Goal: Navigation & Orientation: Locate item on page

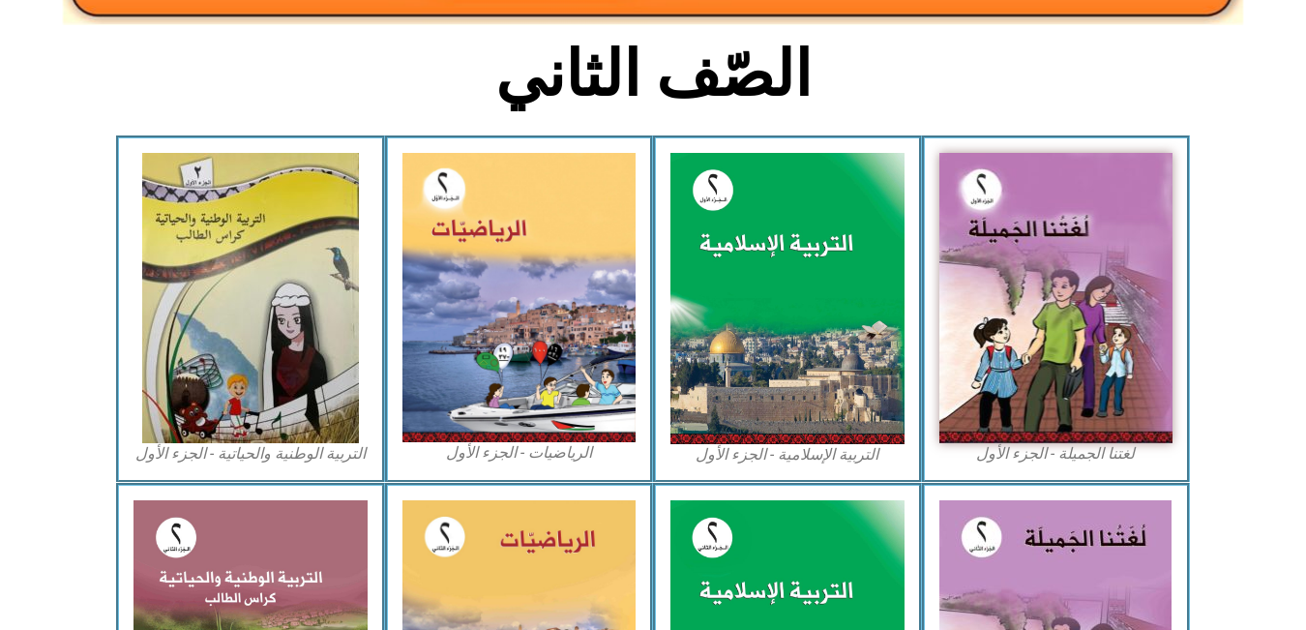
scroll to position [470, 0]
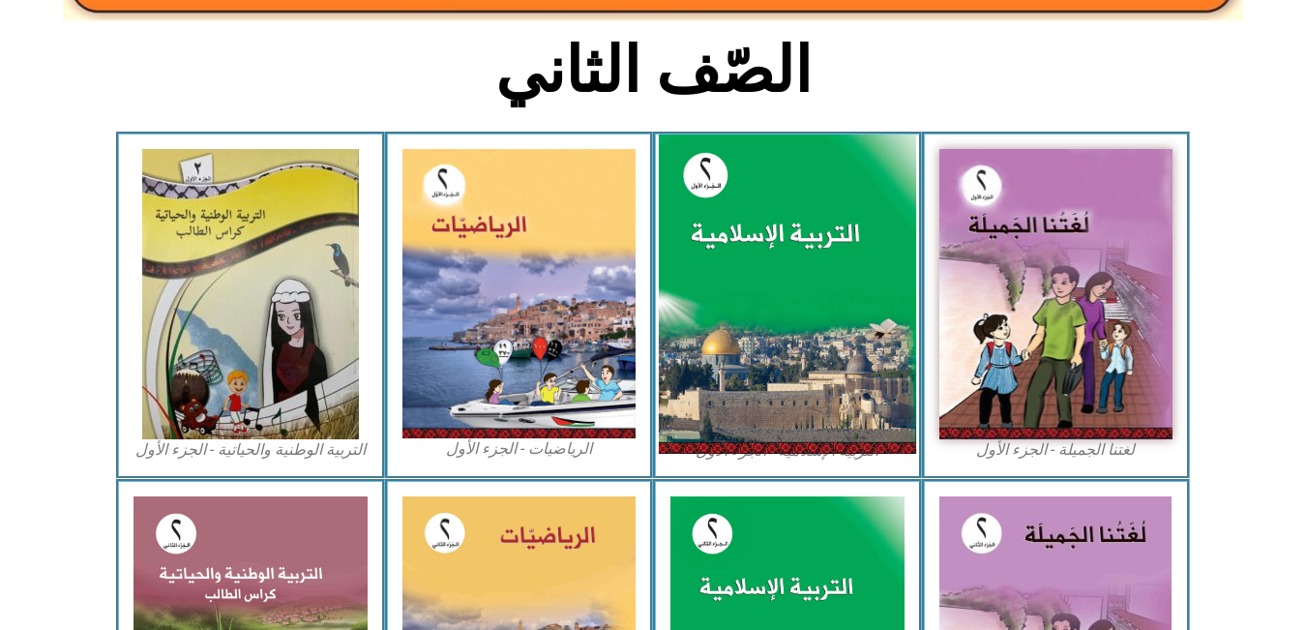
click at [775, 237] on img at bounding box center [787, 294] width 257 height 320
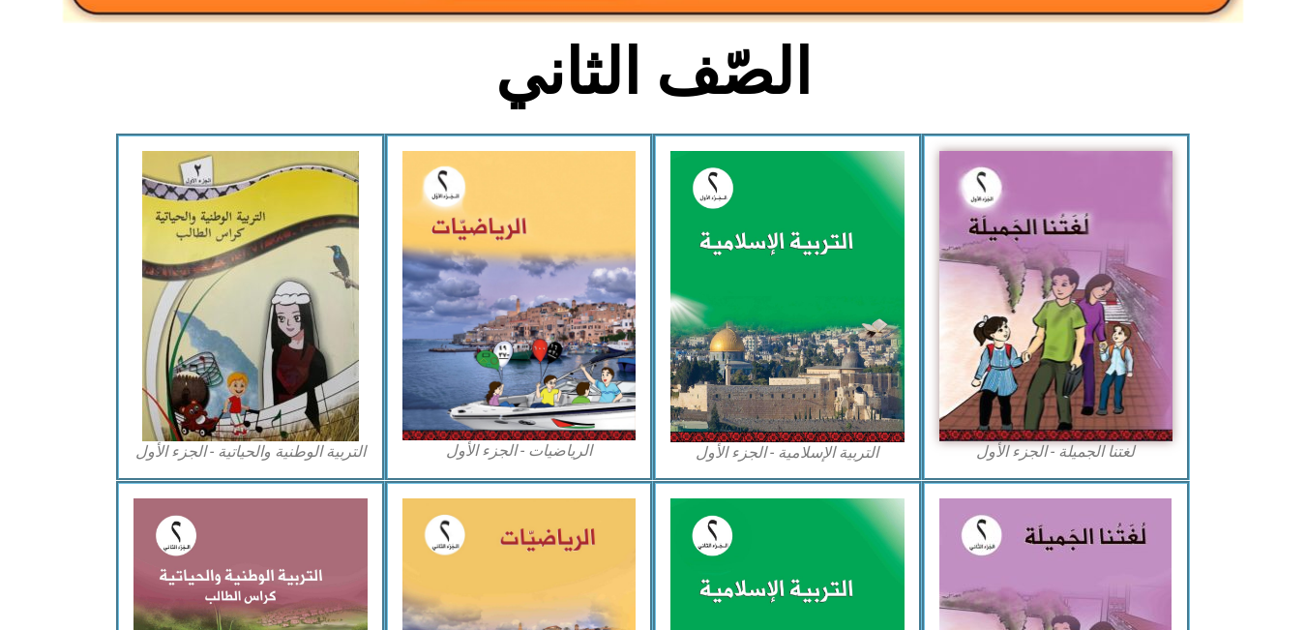
scroll to position [470, 0]
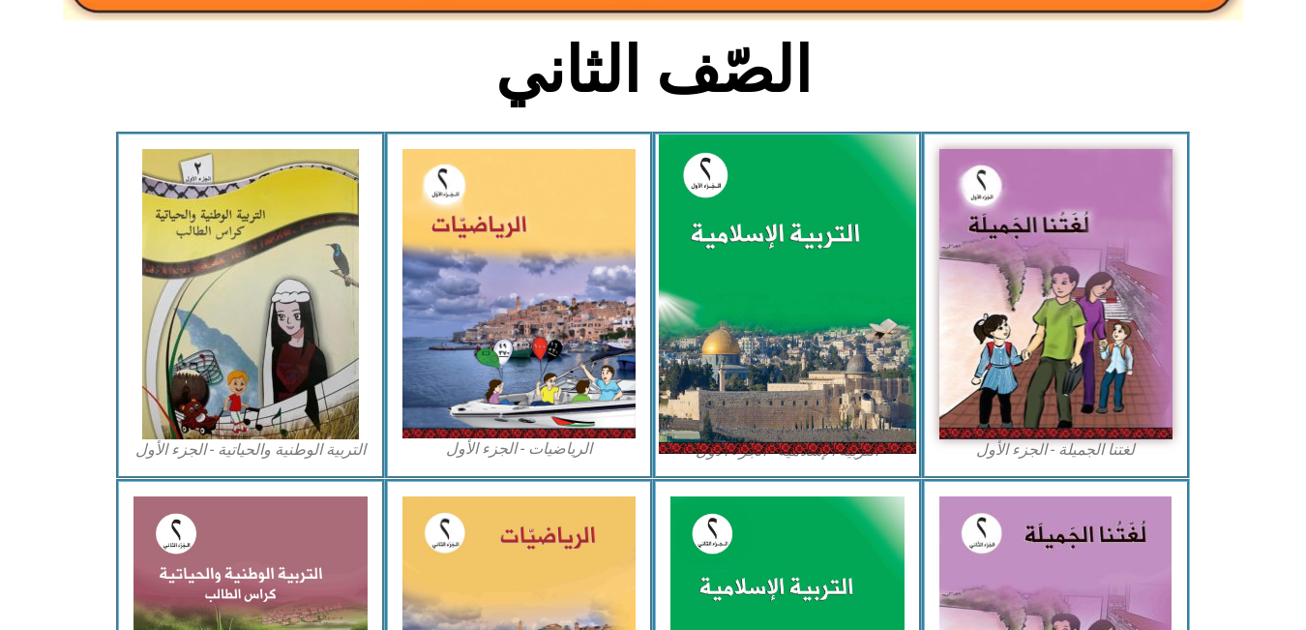
click at [776, 272] on img at bounding box center [787, 294] width 257 height 320
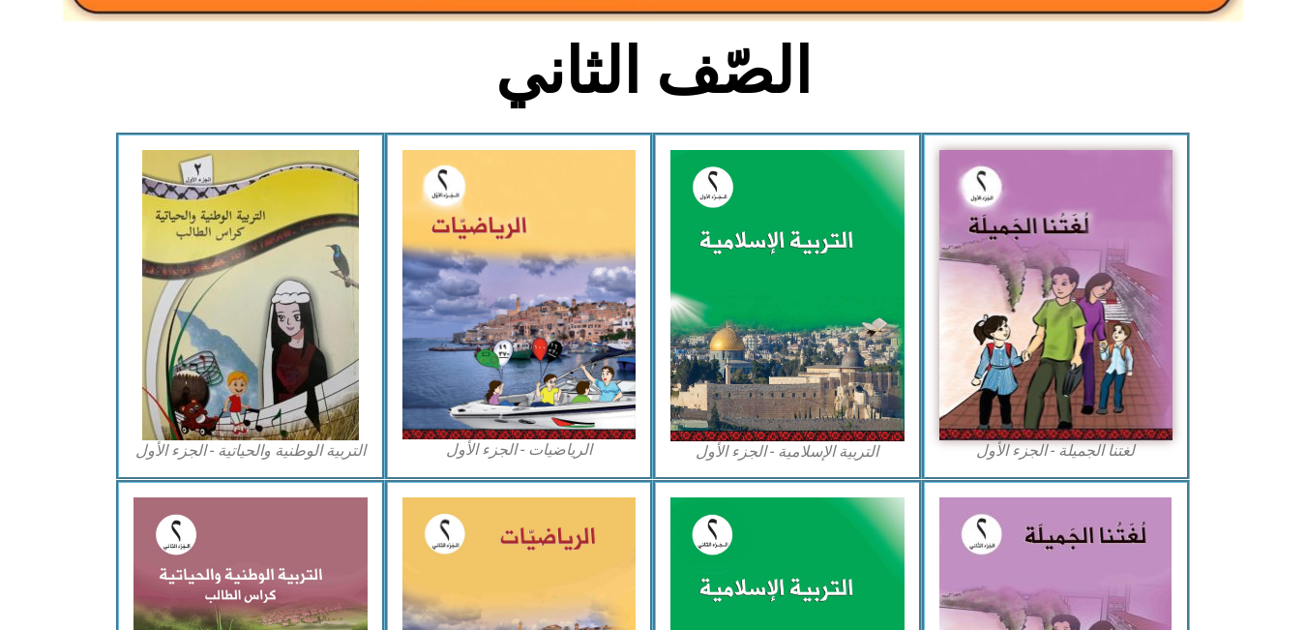
scroll to position [470, 0]
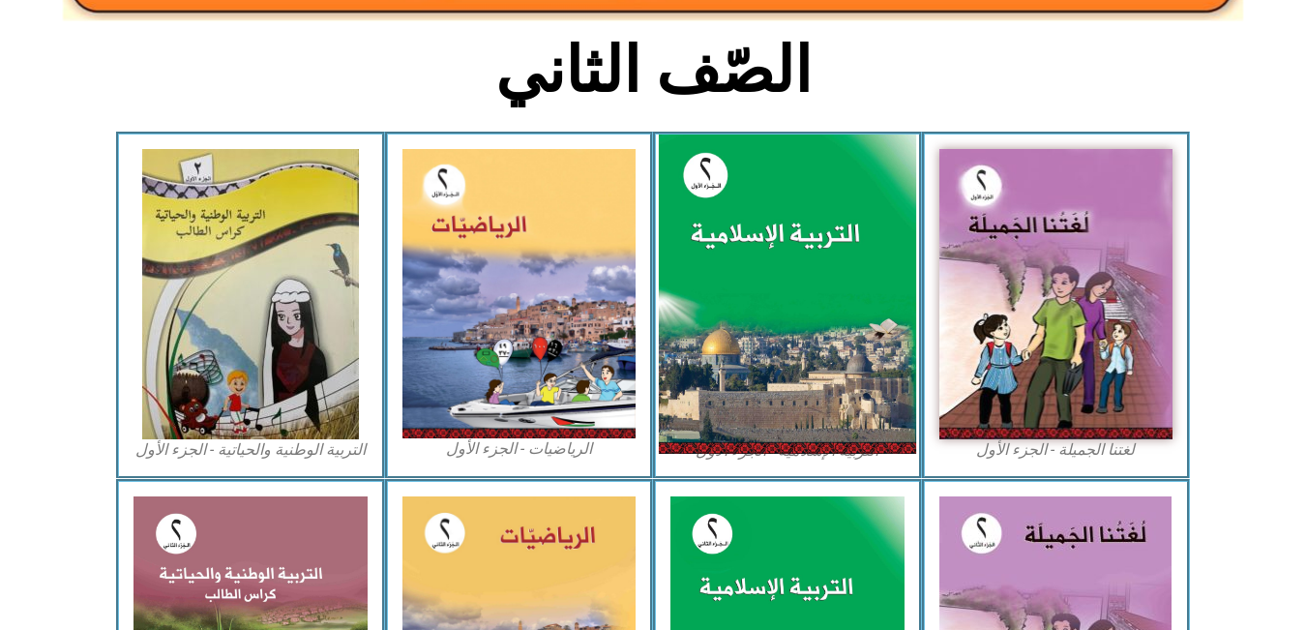
click at [740, 290] on img at bounding box center [787, 294] width 257 height 320
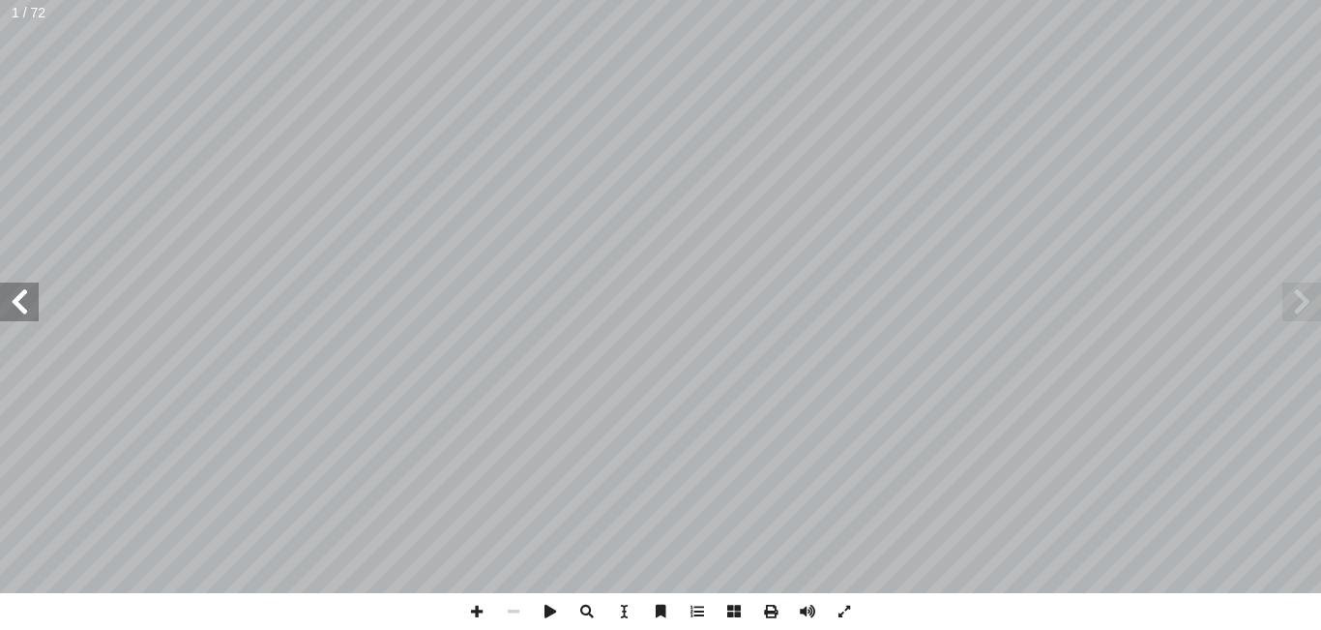
click at [17, 290] on span at bounding box center [19, 301] width 39 height 39
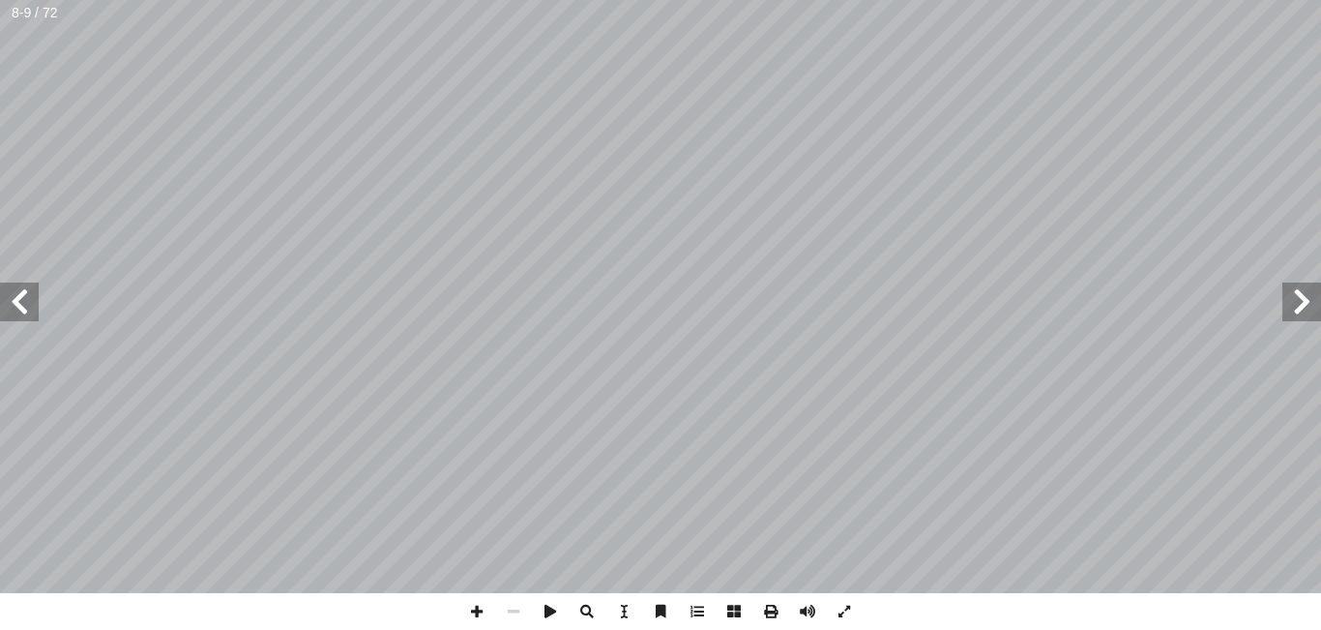
click at [17, 290] on span at bounding box center [19, 301] width 39 height 39
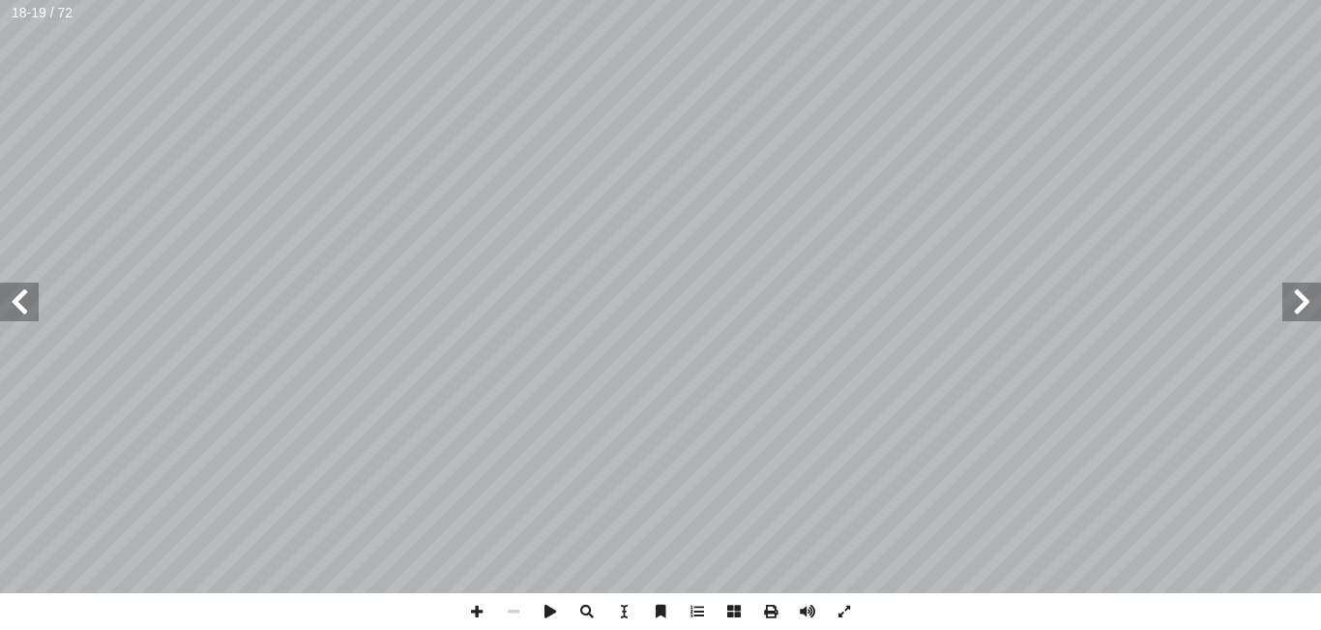
click at [23, 304] on span at bounding box center [19, 301] width 39 height 39
click at [1298, 307] on span at bounding box center [1302, 301] width 39 height 39
click at [20, 308] on span at bounding box center [19, 301] width 39 height 39
click at [12, 301] on span at bounding box center [19, 301] width 39 height 39
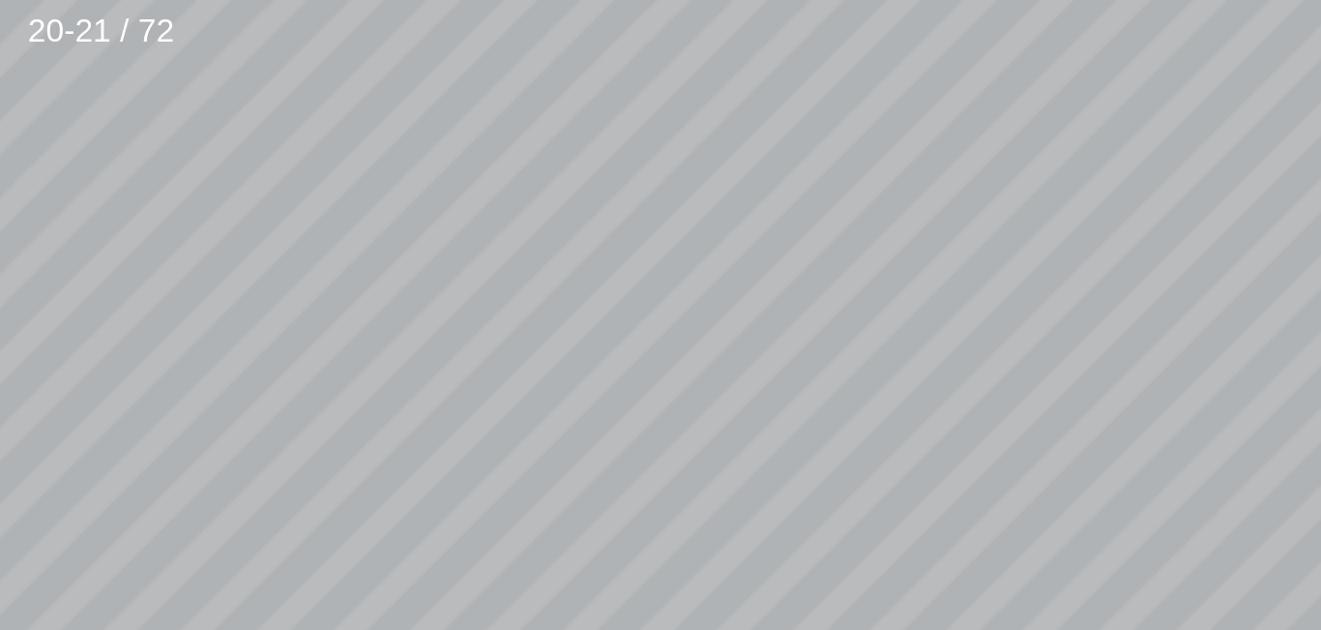
scroll to position [270, -488]
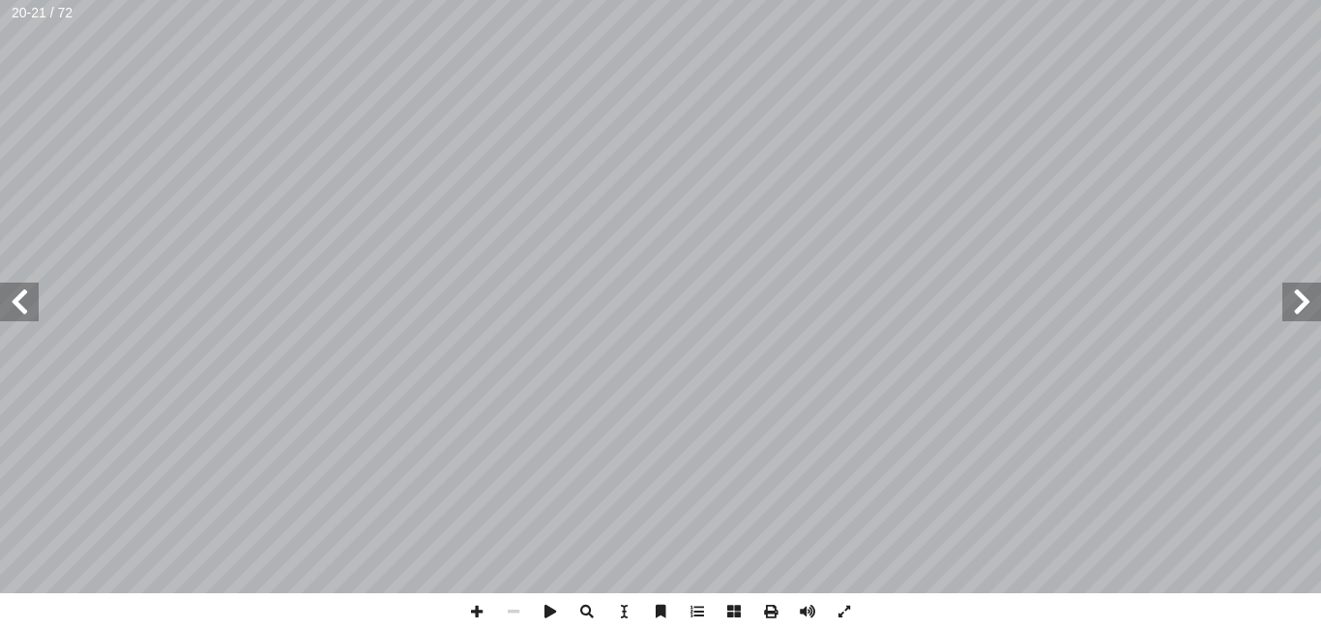
click at [17, 319] on span at bounding box center [19, 301] width 39 height 39
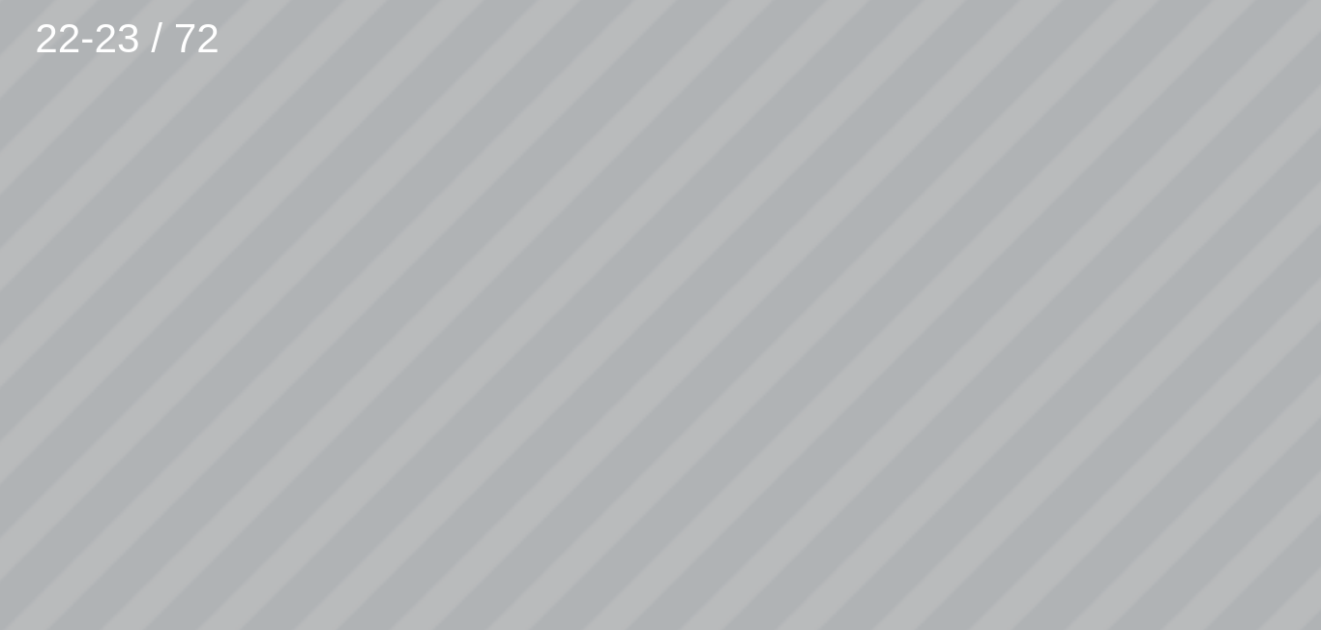
scroll to position [366, -282]
